Goal: Information Seeking & Learning: Learn about a topic

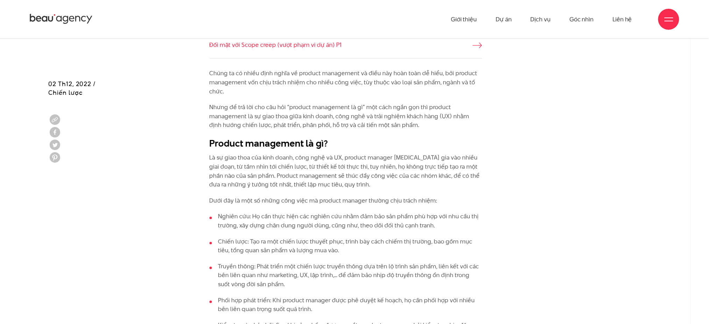
scroll to position [560, 0]
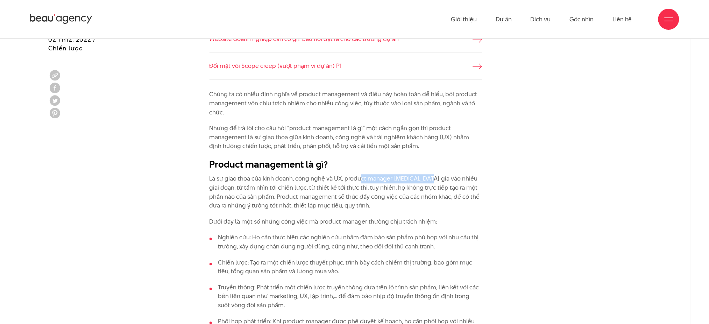
drag, startPoint x: 361, startPoint y: 179, endPoint x: 428, endPoint y: 178, distance: 67.2
click at [428, 178] on p "Là sự giao thoa của kinh doanh, công nghệ và UX, product manager [MEDICAL_DATA]…" at bounding box center [346, 192] width 273 height 36
click at [481, 178] on p "Là sự giao thoa của kinh doanh, công nghệ và UX, product manager [MEDICAL_DATA]…" at bounding box center [346, 192] width 273 height 36
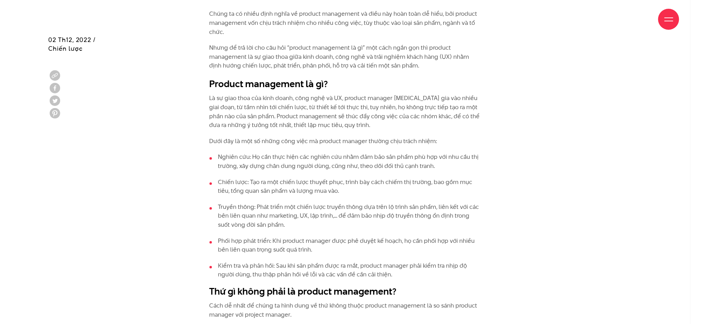
scroll to position [653, 0]
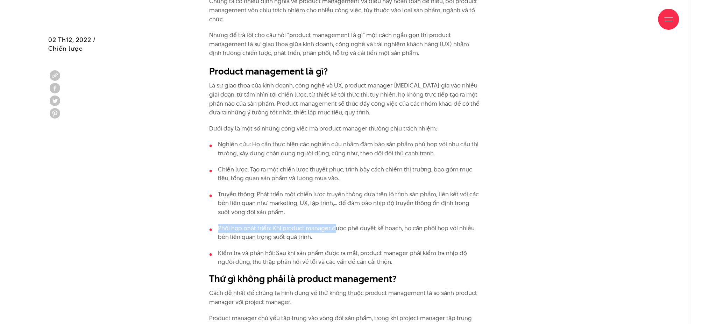
drag, startPoint x: 219, startPoint y: 224, endPoint x: 336, endPoint y: 229, distance: 117.6
click at [333, 229] on li "Phối hợp phát triển: Khi product manager được phê duyệt kế hoạch, họ cần phối h…" at bounding box center [346, 233] width 273 height 18
click at [382, 233] on li "Phối hợp phát triển: Khi product manager được phê duyệt kế hoạch, họ cần phối h…" at bounding box center [346, 233] width 273 height 18
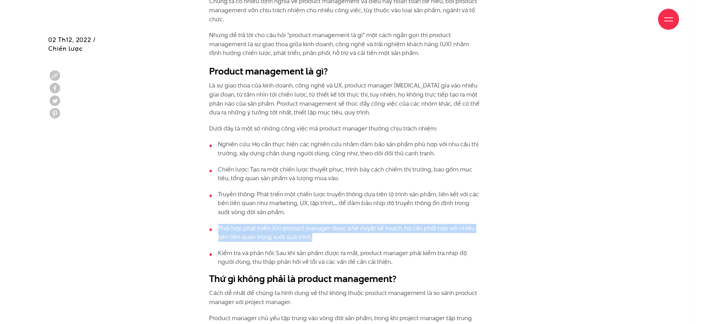
drag, startPoint x: 366, startPoint y: 237, endPoint x: 180, endPoint y: 226, distance: 186.8
click at [334, 239] on li "Phối hợp phát triển: Khi product manager được phê duyệt kế hoạch, họ cần phối h…" at bounding box center [346, 233] width 273 height 18
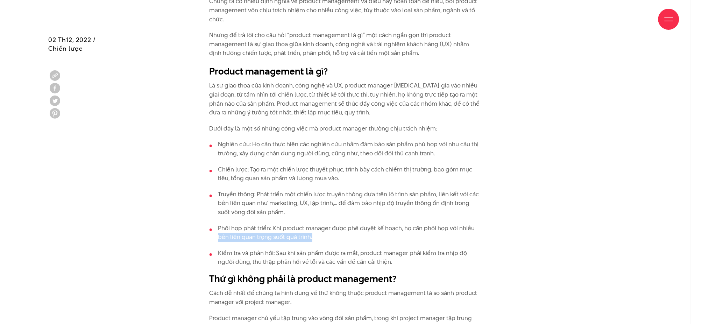
drag, startPoint x: 247, startPoint y: 240, endPoint x: 209, endPoint y: 235, distance: 38.2
click at [376, 239] on li "Phối hợp phát triển: Khi product manager được phê duyệt kế hoạch, họ cần phối h…" at bounding box center [346, 233] width 273 height 18
drag, startPoint x: 321, startPoint y: 232, endPoint x: 217, endPoint y: 232, distance: 104.2
click at [217, 232] on li "Phối hợp phát triển: Khi product manager được phê duyệt kế hoạch, họ cần phối h…" at bounding box center [346, 233] width 273 height 18
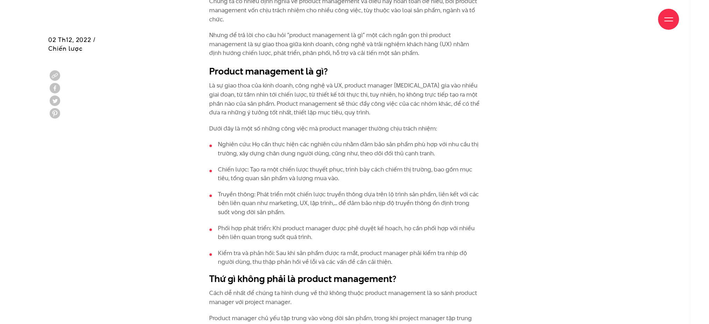
click at [357, 245] on ul "Nghiên cứu: Họ cần thực hiện các nghiên cứu nhằm đảm bảo sản phẩm phù hợp với n…" at bounding box center [346, 203] width 273 height 127
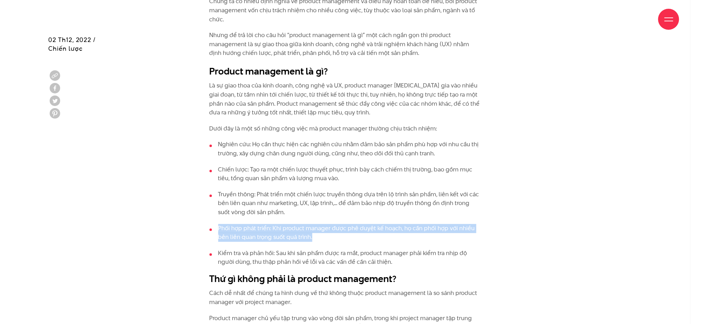
drag, startPoint x: 287, startPoint y: 229, endPoint x: 199, endPoint y: 225, distance: 88.2
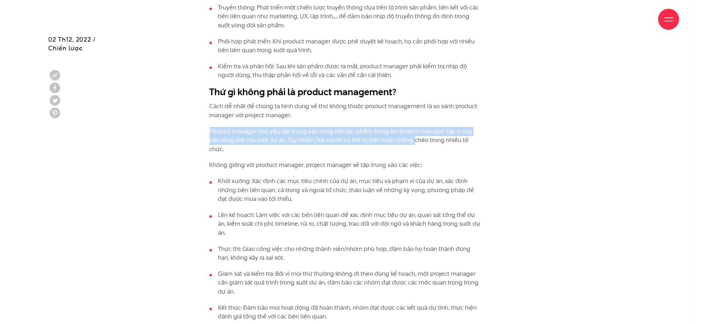
drag, startPoint x: 204, startPoint y: 125, endPoint x: 404, endPoint y: 137, distance: 200.4
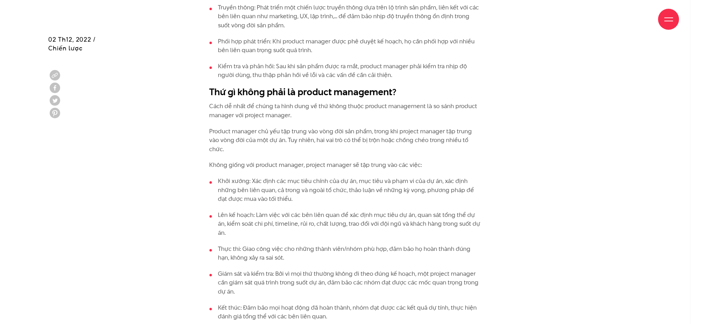
drag, startPoint x: 471, startPoint y: 137, endPoint x: 206, endPoint y: 121, distance: 265.6
click at [340, 142] on p "Product manager chủ yếu tập trung vào vòng đời sản phẩm, trong khi project mana…" at bounding box center [346, 140] width 273 height 27
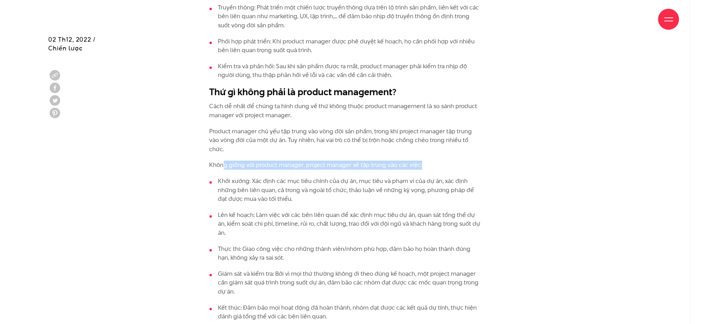
drag, startPoint x: 223, startPoint y: 149, endPoint x: 466, endPoint y: 155, distance: 242.8
click at [476, 161] on p "Không giống với product manager, project manager sẽ tập trung vào các việc:" at bounding box center [346, 165] width 273 height 9
drag, startPoint x: 479, startPoint y: 155, endPoint x: 180, endPoint y: 149, distance: 298.7
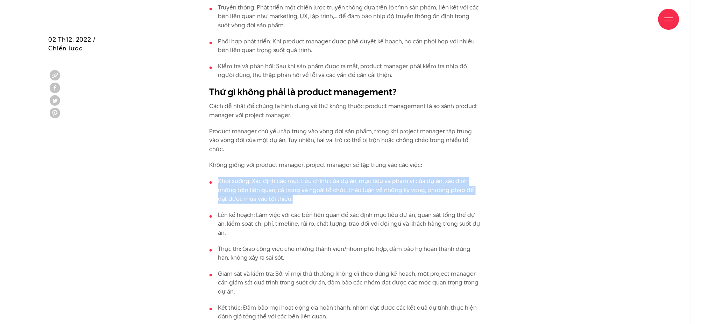
drag, startPoint x: 300, startPoint y: 191, endPoint x: 207, endPoint y: 164, distance: 96.9
click at [287, 181] on li "Khởi xướng: Xác định các mục tiêu chính của dự án, mục tiêu và phạm vi của dự á…" at bounding box center [346, 190] width 273 height 27
drag, startPoint x: 293, startPoint y: 185, endPoint x: 193, endPoint y: 163, distance: 102.8
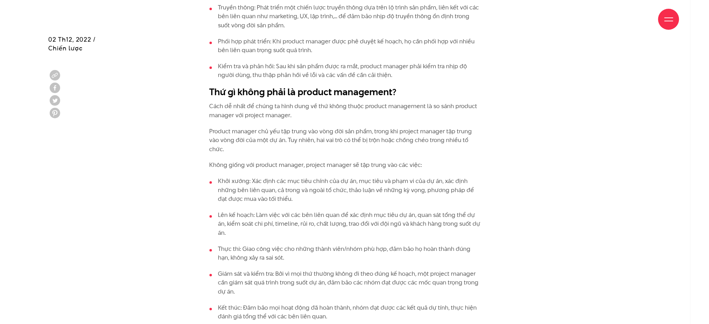
click at [263, 213] on li "Lên kế hoạch: Làm việc với các bên liên quan để xác định mục tiêu dự án, quan s…" at bounding box center [346, 224] width 273 height 27
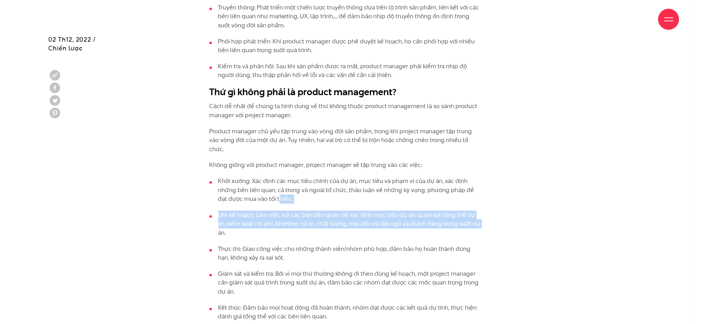
drag, startPoint x: 470, startPoint y: 216, endPoint x: 273, endPoint y: 194, distance: 198.5
click at [270, 194] on ul "Khởi xướng: Xác định các mục tiêu chính của dự án, mục tiêu và phạm vi của dự á…" at bounding box center [346, 249] width 273 height 144
click at [450, 214] on li "Lên kế hoạch: Làm việc với các bên liên quan để xác định mục tiêu dự án, quan s…" at bounding box center [346, 224] width 273 height 27
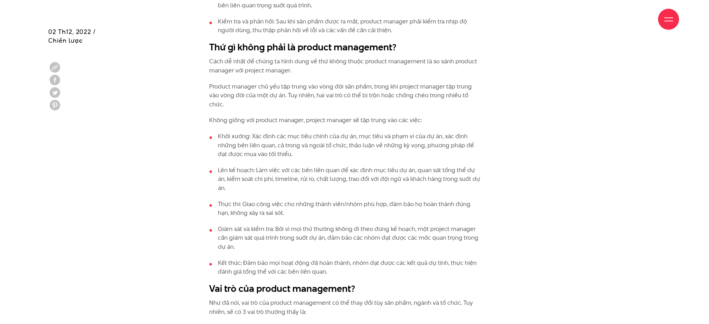
scroll to position [886, 0]
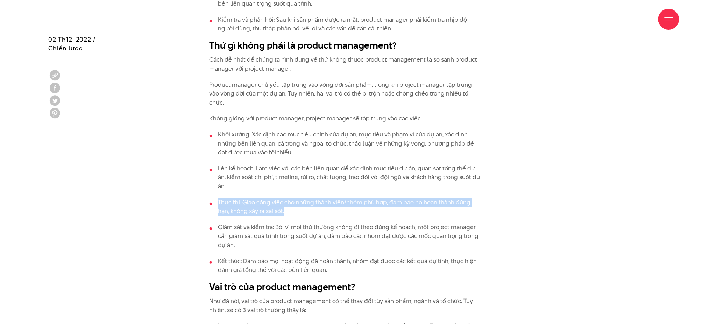
drag, startPoint x: 283, startPoint y: 196, endPoint x: 206, endPoint y: 180, distance: 77.8
click at [206, 180] on div "Chúng ta có nhiều định nghĩa về product management và điều này hoàn toàn dễ hiể…" at bounding box center [354, 305] width 315 height 1083
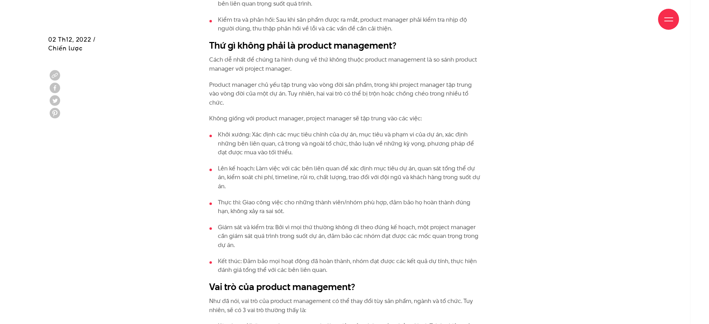
click at [290, 201] on ul "Khởi xướng: Xác định các mục tiêu chính của dự án, mục tiêu và phạm vi của dự á…" at bounding box center [346, 202] width 273 height 144
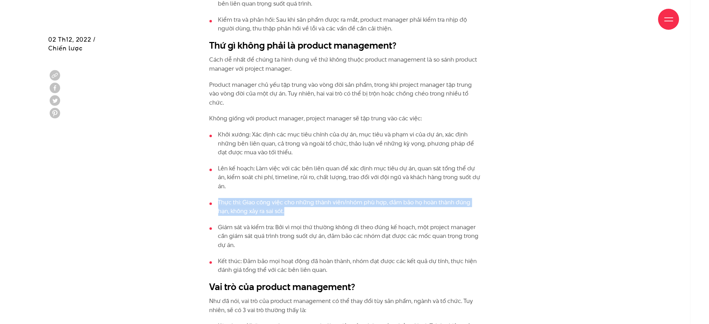
drag, startPoint x: 283, startPoint y: 192, endPoint x: 198, endPoint y: 178, distance: 86.1
click at [198, 178] on div "Chúng ta có nhiều định nghĩa về product management và điều này hoàn toàn dễ hiể…" at bounding box center [354, 305] width 315 height 1083
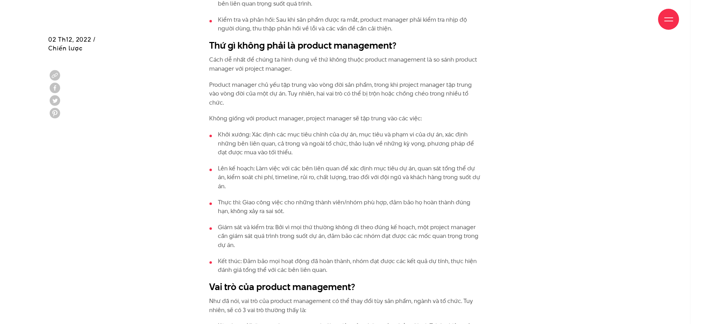
click at [310, 223] on li "Giám sát và kiểm tra: Bởi vì mọi thứ thường không đi theo đúng kế hoạch, một pr…" at bounding box center [346, 236] width 273 height 27
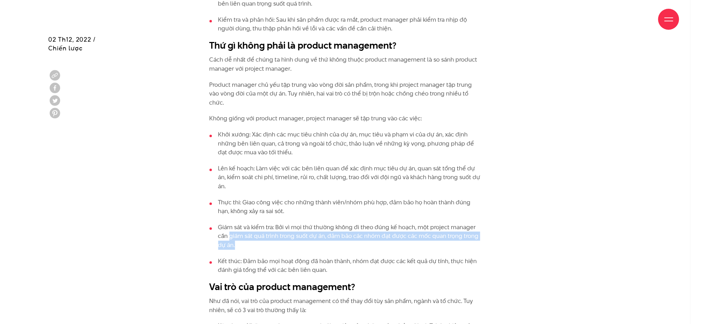
drag, startPoint x: 247, startPoint y: 223, endPoint x: 216, endPoint y: 210, distance: 33.2
click at [216, 223] on li "Giám sát và kiểm tra: Bởi vì mọi thứ thường không đi theo đúng kế hoạch, một pr…" at bounding box center [346, 236] width 273 height 27
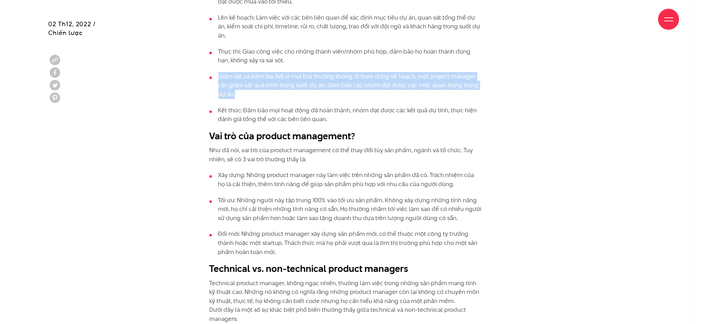
scroll to position [1072, 0]
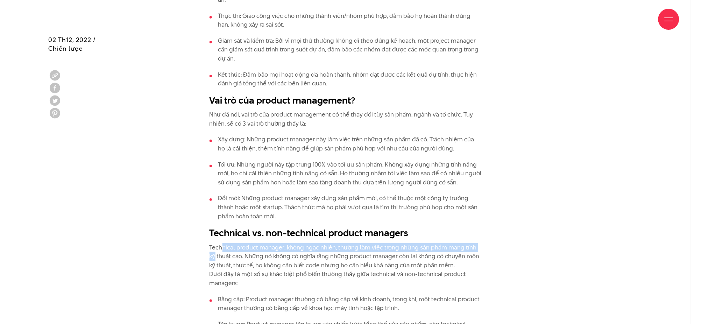
drag, startPoint x: 481, startPoint y: 226, endPoint x: 220, endPoint y: 227, distance: 260.9
click at [220, 243] on p "Technical product manager, không ngạc nhiên, thường làm việc trong những sản ph…" at bounding box center [346, 265] width 273 height 45
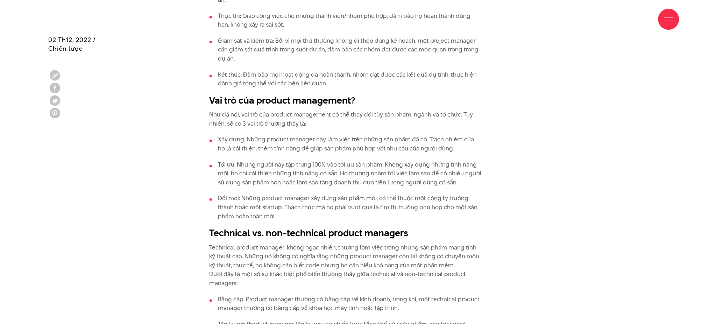
click at [256, 253] on p "Technical product manager, không ngạc nhiên, thường làm việc trong những sản ph…" at bounding box center [346, 265] width 273 height 45
drag, startPoint x: 261, startPoint y: 263, endPoint x: 149, endPoint y: 218, distance: 120.7
click at [149, 218] on div "Chúng ta có nhiều định nghĩa về product management và điều này hoàn toàn dễ hiể…" at bounding box center [355, 118] width 630 height 1083
click at [271, 244] on p "Technical product manager, không ngạc nhiên, thường làm việc trong những sản ph…" at bounding box center [346, 265] width 273 height 45
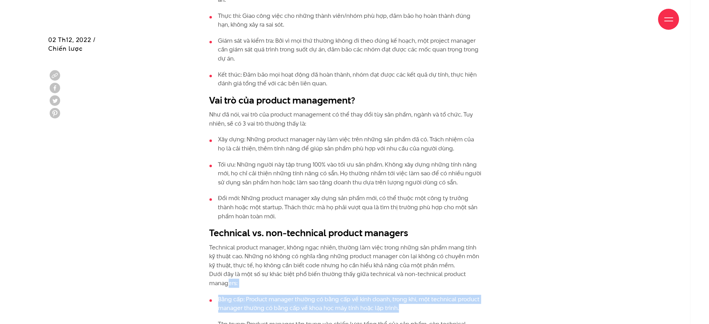
drag, startPoint x: 422, startPoint y: 289, endPoint x: 225, endPoint y: 263, distance: 199.3
click at [225, 263] on div "Chúng ta có nhiều định nghĩa về product management và điều này hoàn toàn dễ hiể…" at bounding box center [346, 115] width 273 height 1076
click at [411, 295] on li "Bằng cấp: Product manager thường có bằng cấp về kinh doanh, trong khi, một tech…" at bounding box center [346, 304] width 273 height 18
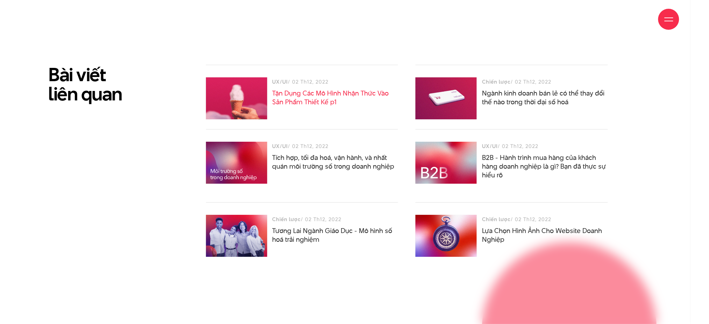
scroll to position [1772, 0]
click at [445, 93] on div at bounding box center [446, 98] width 61 height 42
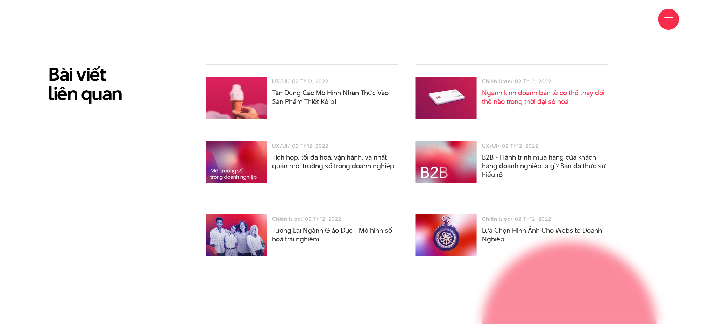
click at [530, 88] on link "Ngành kinh doanh bán lẻ có thể thay đổi thế nào trong thời đại số hoá" at bounding box center [543, 97] width 122 height 18
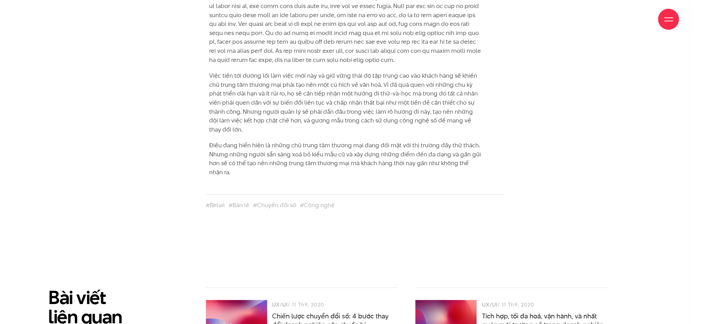
scroll to position [2099, 0]
